Goal: Task Accomplishment & Management: Use online tool/utility

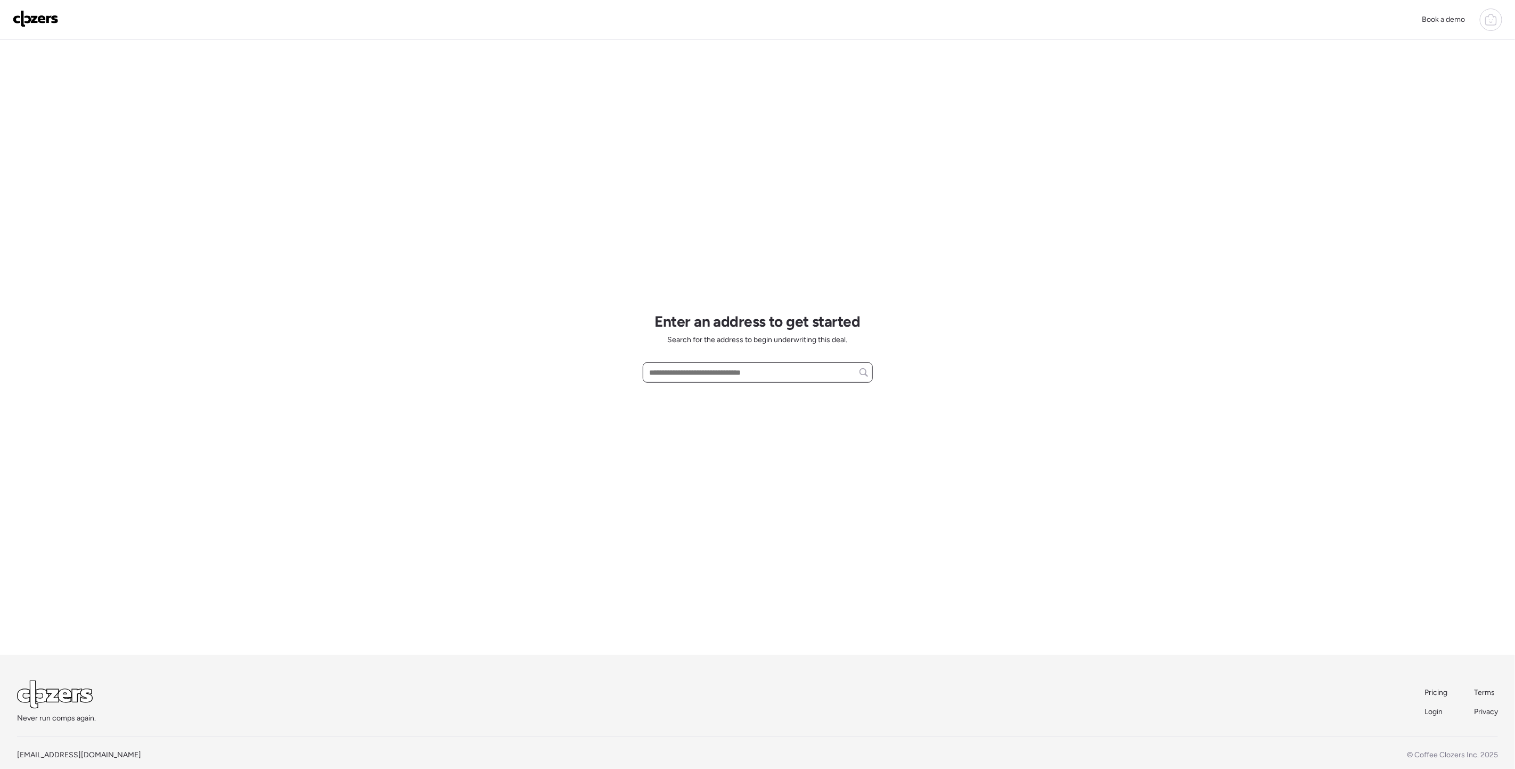
click at [676, 369] on input "text" at bounding box center [758, 372] width 221 height 15
click at [683, 392] on span "[STREET_ADDRESS][US_STATE]" at bounding box center [702, 392] width 110 height 11
type input "**********"
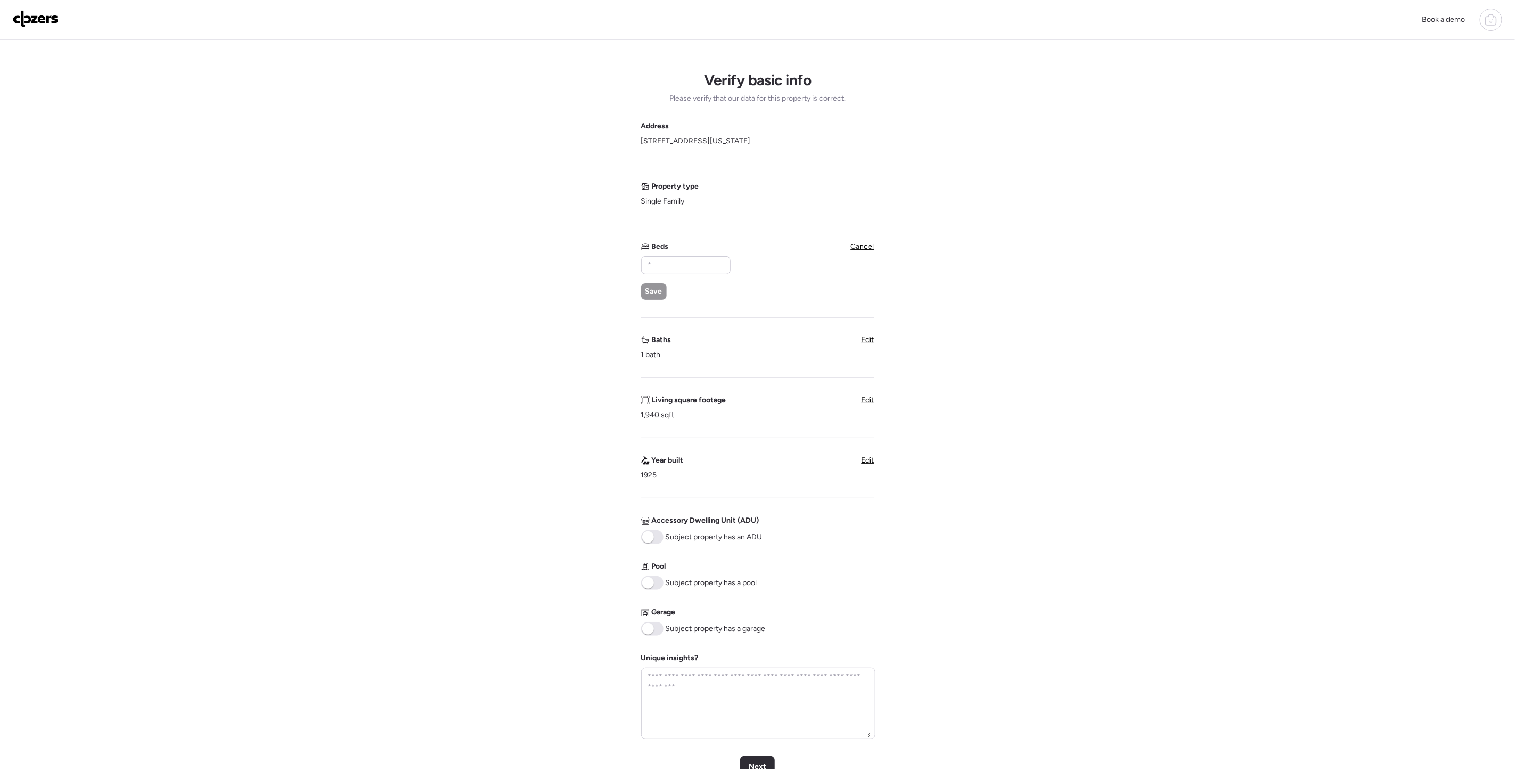
click at [654, 625] on span at bounding box center [652, 629] width 22 height 14
drag, startPoint x: 684, startPoint y: 272, endPoint x: 593, endPoint y: 270, distance: 91.1
click at [593, 270] on div "Verify basic info Please verify that our data for this property is correct. Add…" at bounding box center [758, 440] width 1498 height 801
type input "*"
click at [653, 289] on span "Save" at bounding box center [654, 291] width 17 height 11
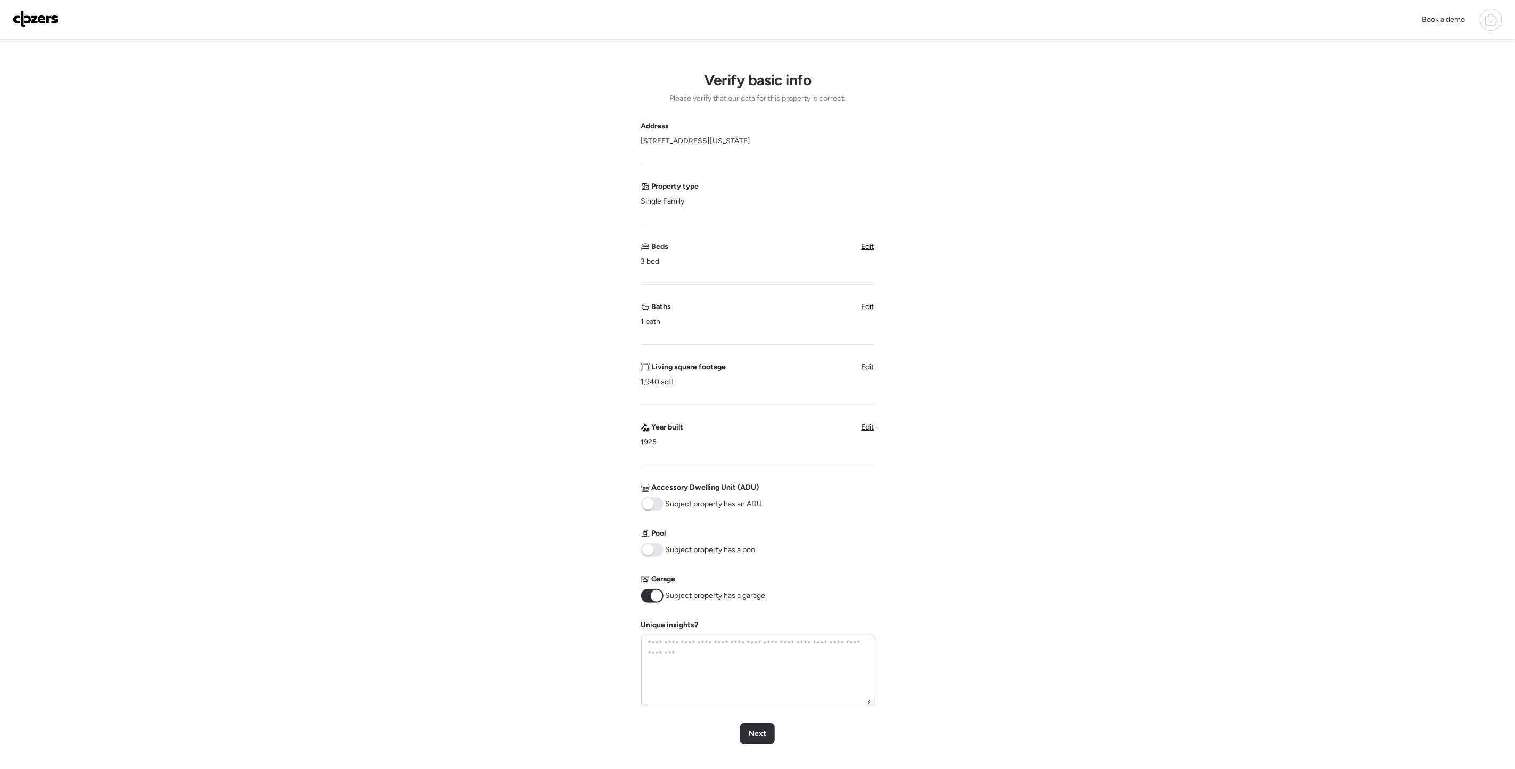
click at [871, 304] on span "Edit" at bounding box center [868, 306] width 13 height 9
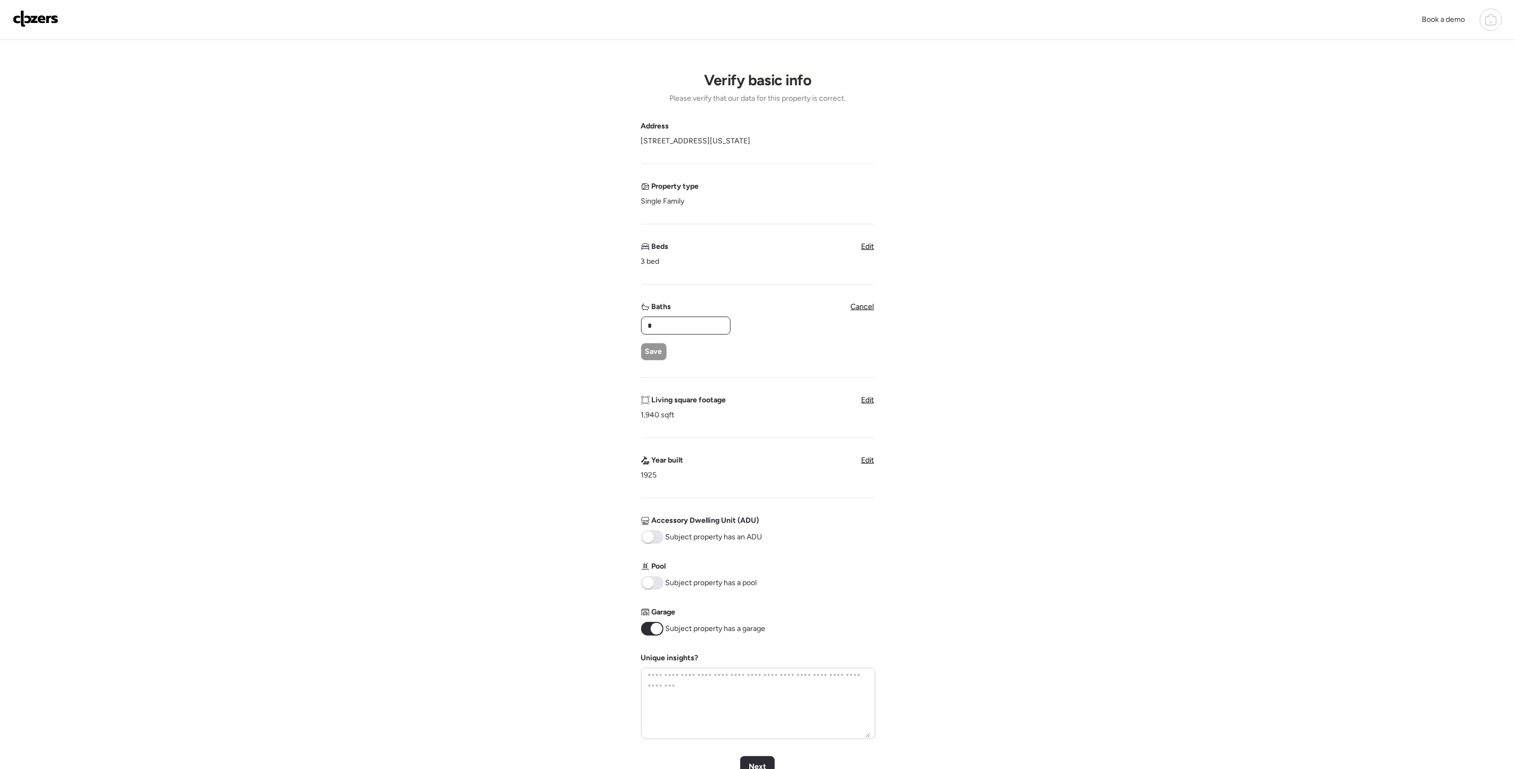
drag, startPoint x: 661, startPoint y: 327, endPoint x: 613, endPoint y: 327, distance: 47.9
click at [613, 327] on div "Verify basic info Please verify that our data for this property is correct. Add…" at bounding box center [758, 440] width 1498 height 801
type input "*"
click at [657, 350] on span "Save" at bounding box center [654, 351] width 17 height 11
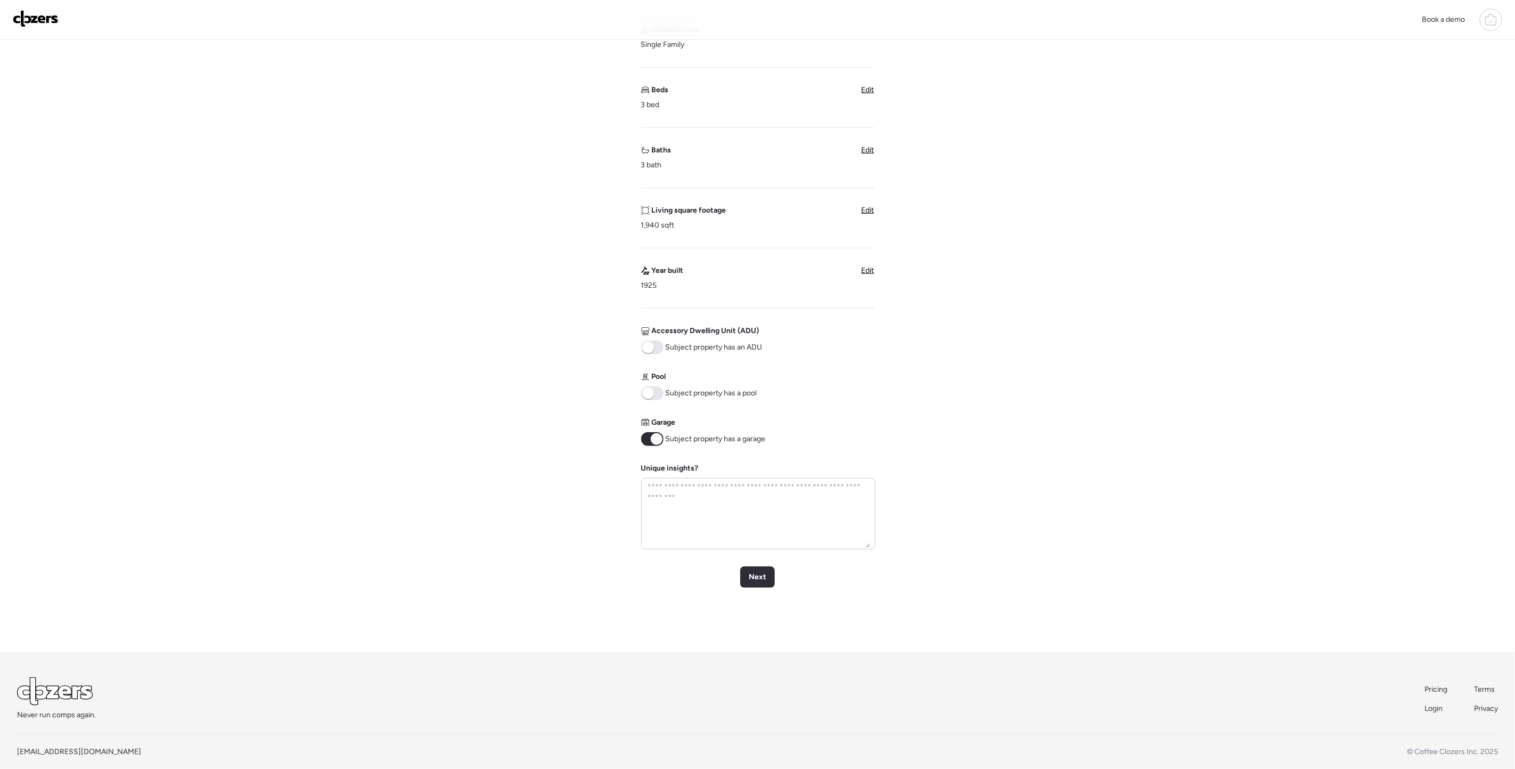
scroll to position [160, 0]
click at [761, 572] on span "Next" at bounding box center [758, 573] width 18 height 11
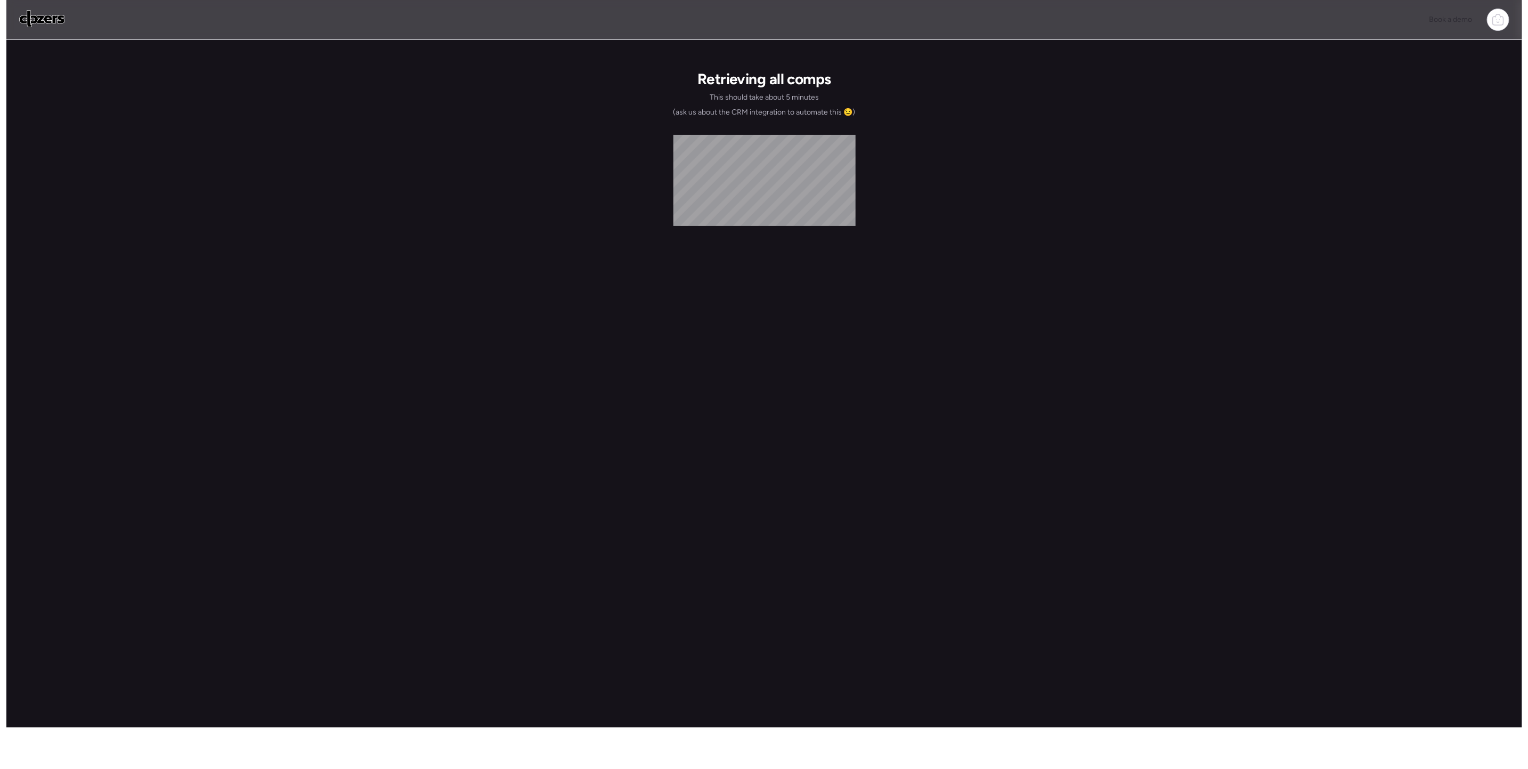
scroll to position [0, 0]
